Goal: Task Accomplishment & Management: Use online tool/utility

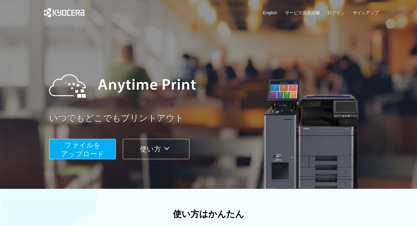
click at [101, 142] on button "ファイルを ​​アップロード" at bounding box center [82, 149] width 67 height 20
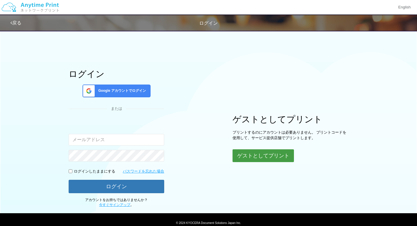
click at [269, 153] on button "ゲストとしてプリント" at bounding box center [263, 155] width 61 height 13
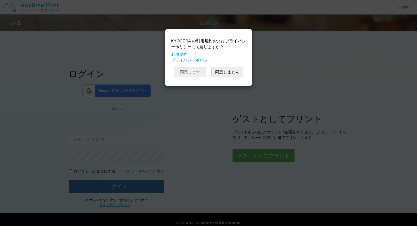
click at [195, 73] on button "同意します" at bounding box center [190, 72] width 32 height 10
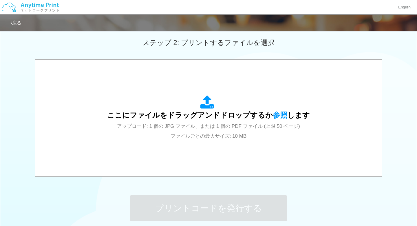
scroll to position [169, 0]
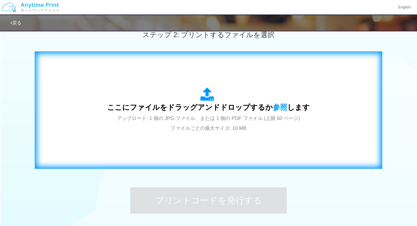
click at [188, 124] on div "ここにファイルをドラッグアンドドロップするか 参照 します アップロード: 1 個の JPG ファイル、または 1 個の PDF ファイル (上限 50 ペー…" at bounding box center [208, 109] width 203 height 45
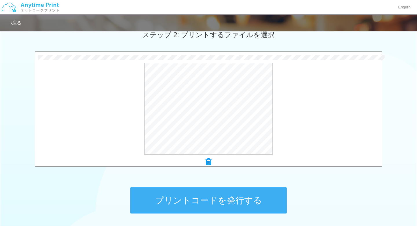
click at [243, 197] on button "プリントコードを発行する" at bounding box center [208, 200] width 157 height 26
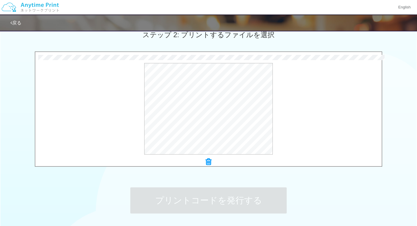
scroll to position [0, 0]
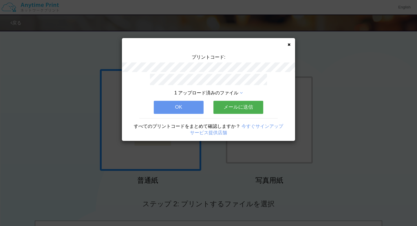
click at [182, 108] on button "OK" at bounding box center [179, 107] width 50 height 13
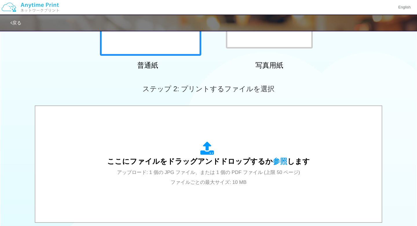
scroll to position [120, 0]
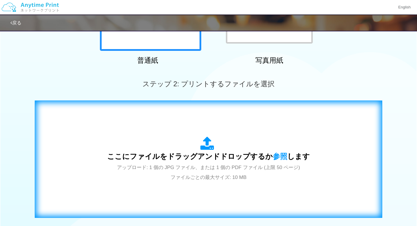
click at [233, 164] on span "アップロード: 1 個の JPG ファイル、または 1 個の PDF ファイル (上限 50 ページ) ファイルごとの最大サイズ: 10 MB" at bounding box center [208, 171] width 183 height 15
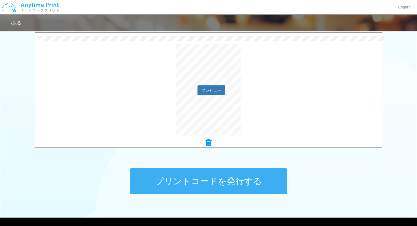
scroll to position [192, 0]
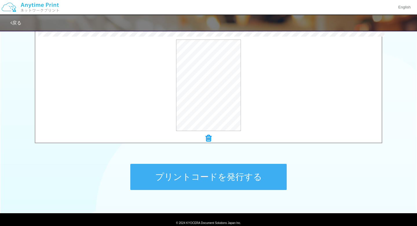
click at [224, 174] on button "プリントコードを発行する" at bounding box center [208, 177] width 157 height 26
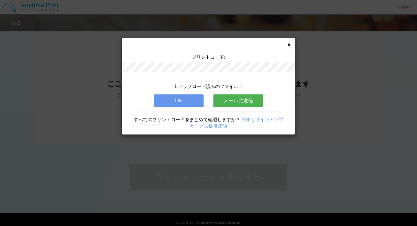
scroll to position [0, 0]
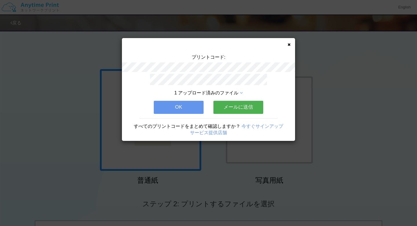
click at [177, 105] on button "OK" at bounding box center [179, 107] width 50 height 13
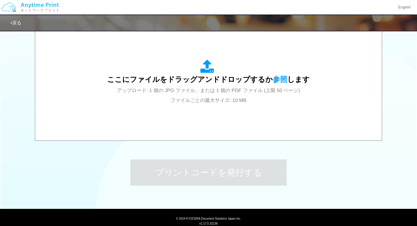
scroll to position [196, 0]
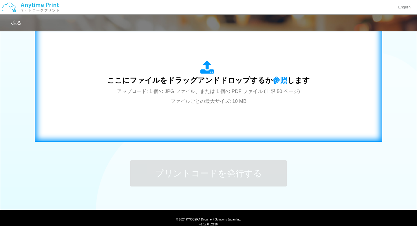
click at [179, 102] on span "アップロード: 1 個の JPG ファイル、または 1 個の PDF ファイル (上限 50 ページ) ファイルごとの最大サイズ: 10 MB" at bounding box center [208, 95] width 183 height 15
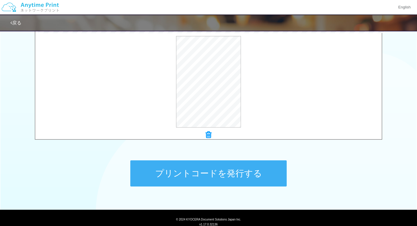
click at [227, 169] on button "プリントコードを発行する" at bounding box center [208, 173] width 157 height 26
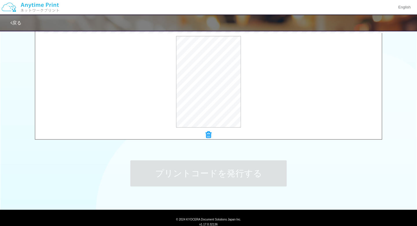
scroll to position [0, 0]
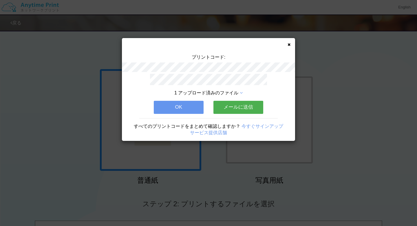
click at [289, 43] on icon at bounding box center [289, 45] width 3 height 4
